Goal: Information Seeking & Learning: Learn about a topic

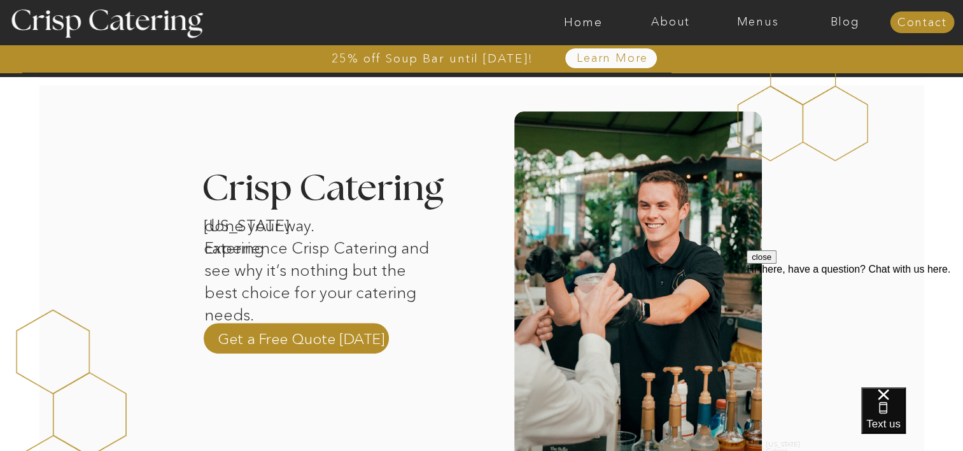
scroll to position [344, 0]
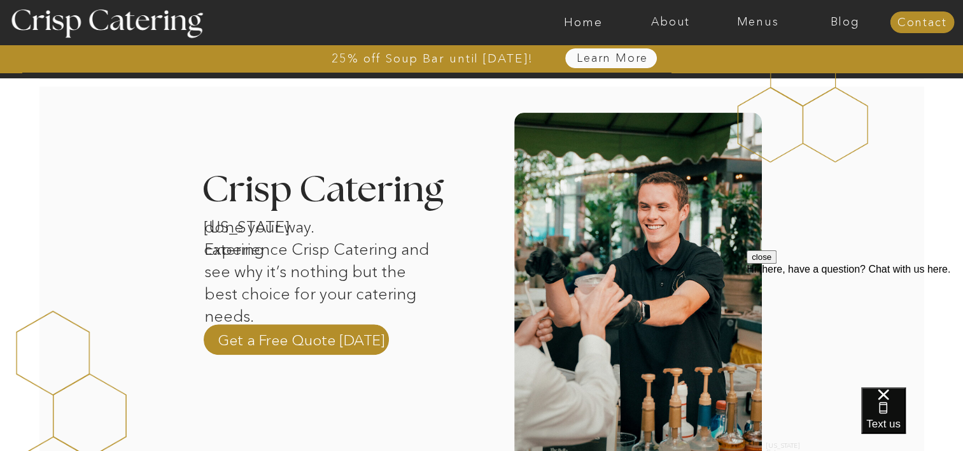
click at [609, 59] on nav "Learn More" at bounding box center [613, 58] width 131 height 13
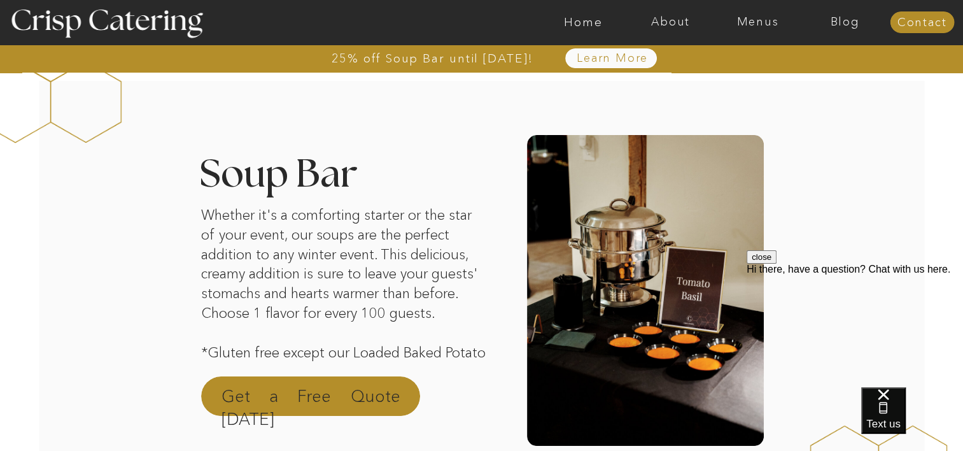
click at [315, 395] on p "Get a Free Quote Today" at bounding box center [311, 400] width 179 height 31
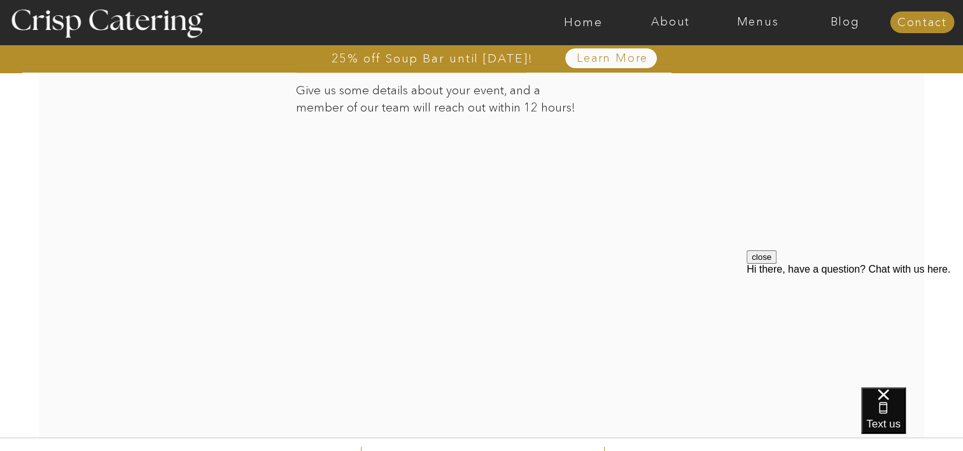
scroll to position [2142, 0]
click at [269, 311] on div at bounding box center [482, 216] width 887 height 434
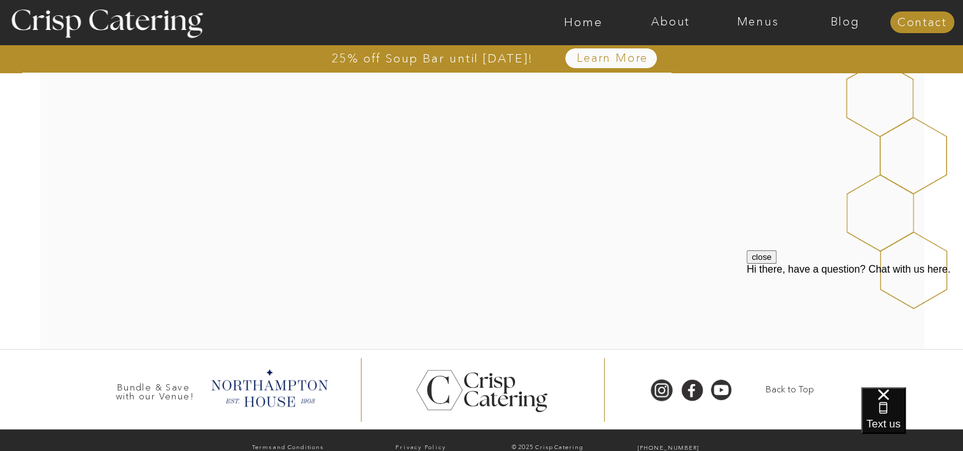
scroll to position [342, 0]
click at [765, 13] on div at bounding box center [531, 22] width 2019 height 45
click at [762, 26] on nav "Menus" at bounding box center [757, 22] width 87 height 13
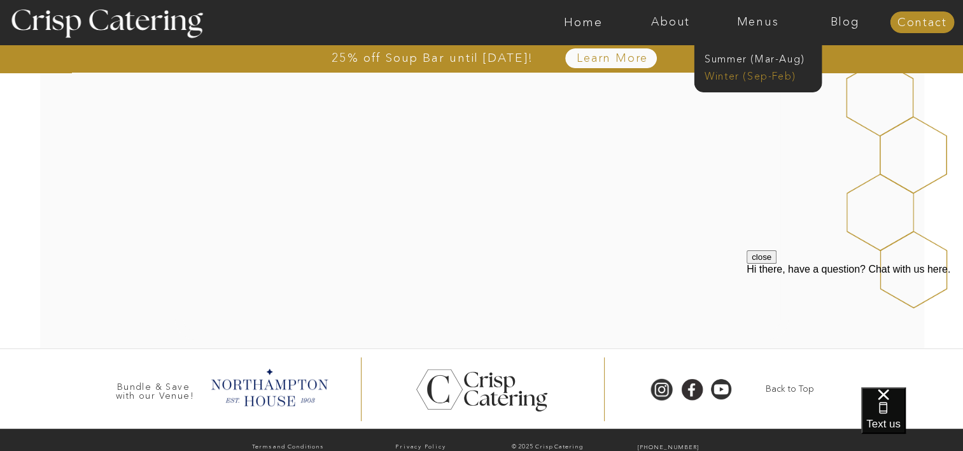
click at [762, 75] on nav "Winter (Sep-Feb)" at bounding box center [757, 75] width 104 height 12
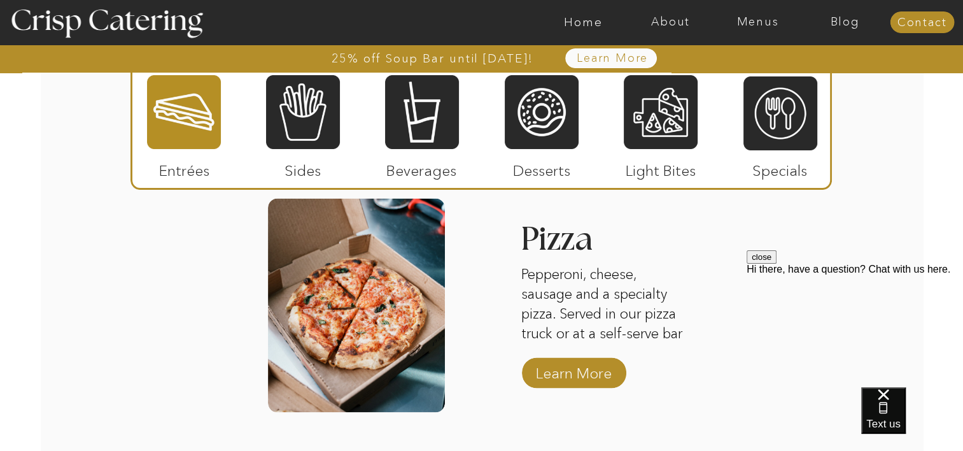
scroll to position [2111, 0]
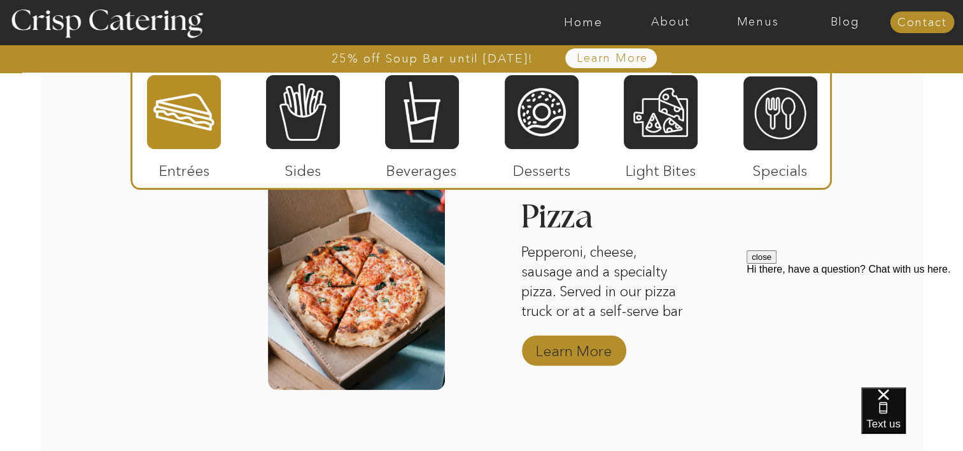
click at [578, 341] on p "Learn More" at bounding box center [574, 347] width 85 height 37
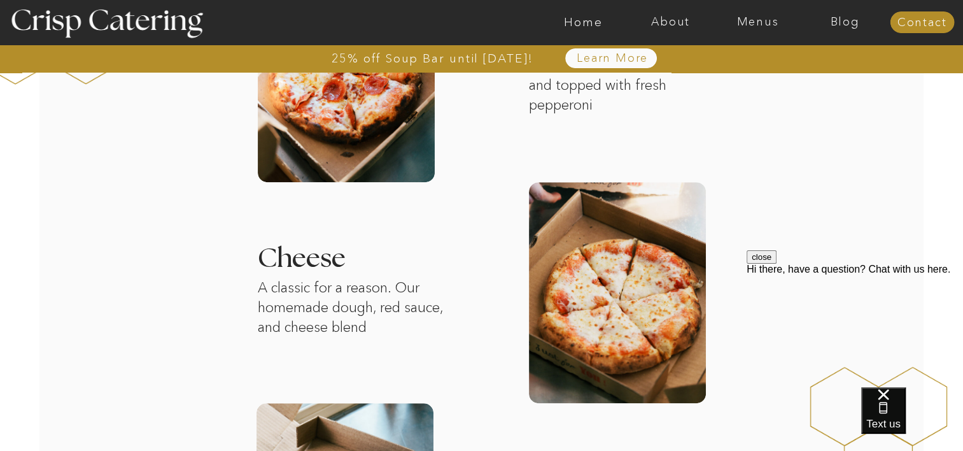
scroll to position [734, 0]
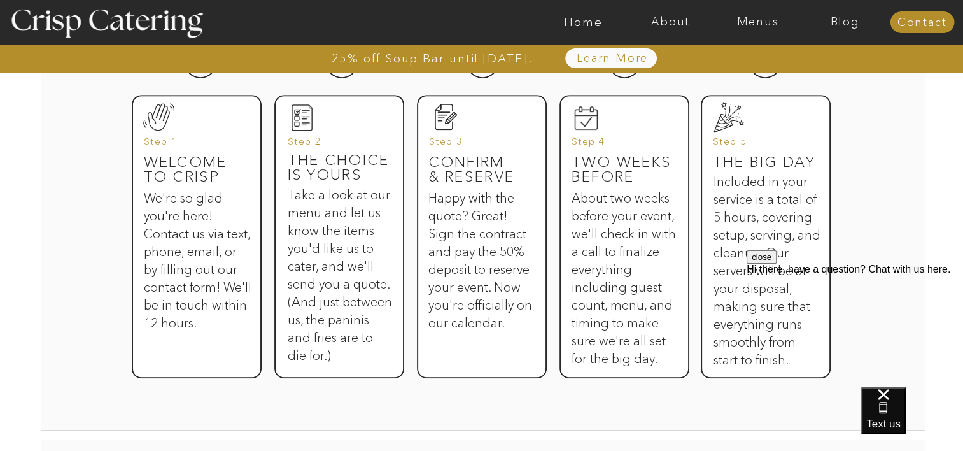
scroll to position [655, 0]
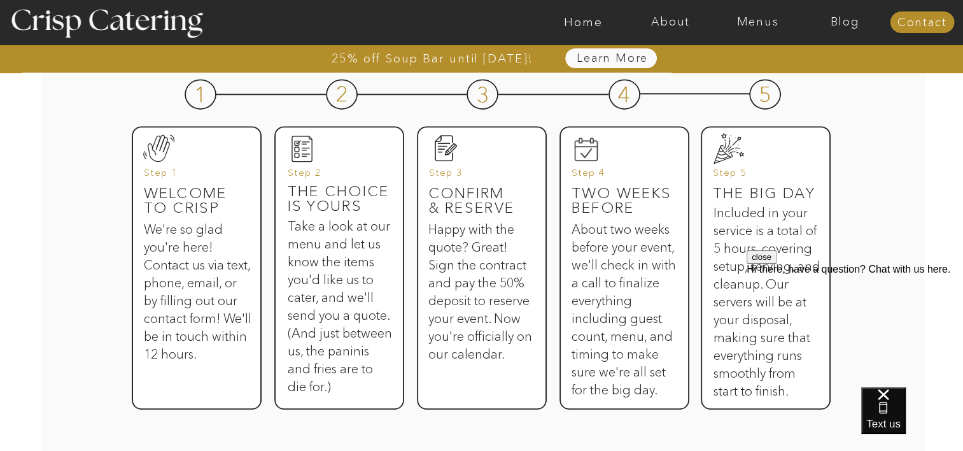
click at [605, 52] on nav "Learn More" at bounding box center [613, 58] width 131 height 13
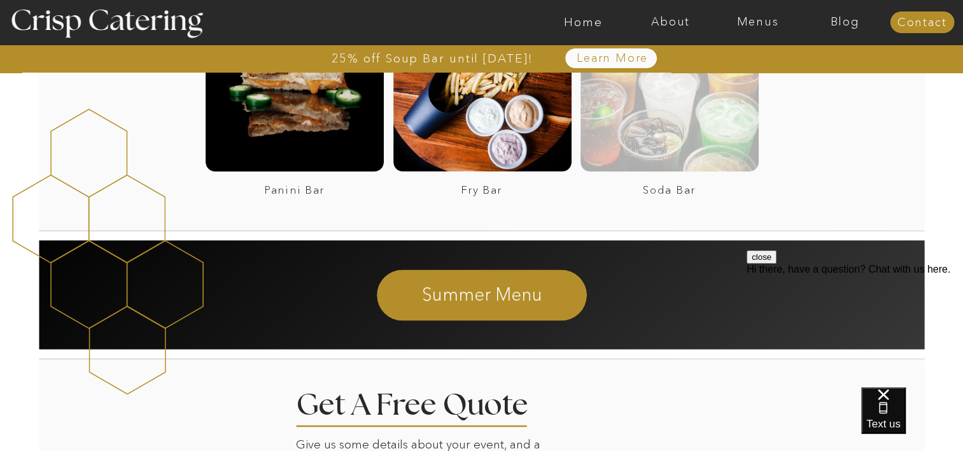
scroll to position [1599, 0]
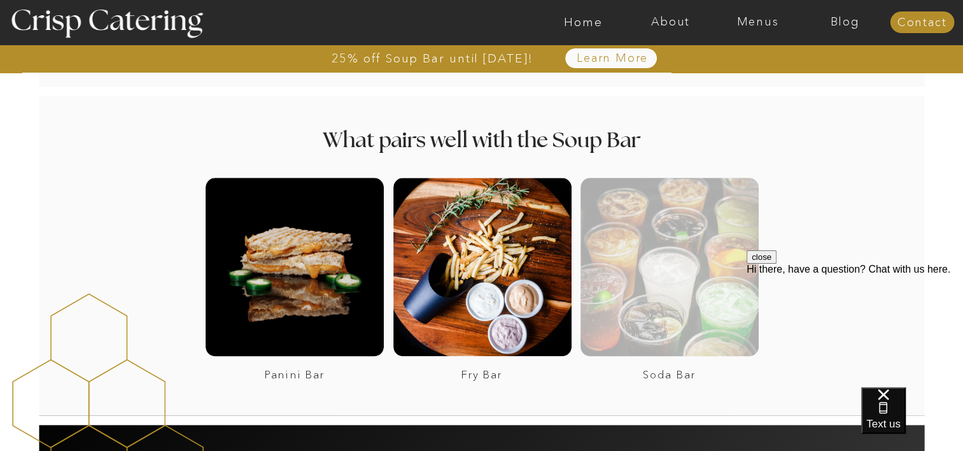
click at [693, 219] on div at bounding box center [670, 267] width 178 height 178
